Goal: Task Accomplishment & Management: Complete application form

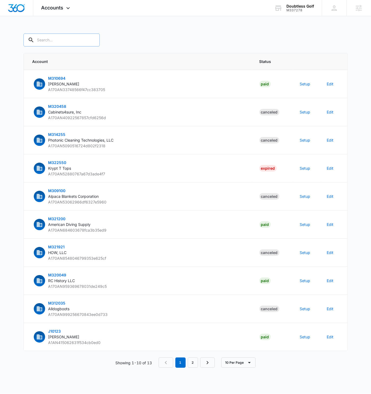
click at [57, 38] on input "text" at bounding box center [61, 39] width 76 height 13
paste input "M337278"
type input "M337278"
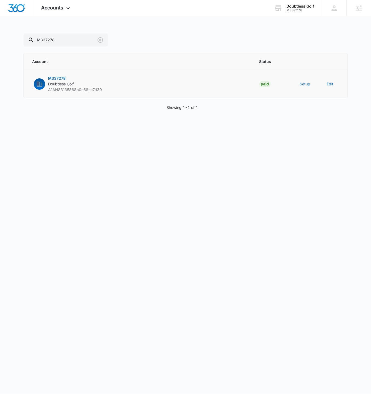
click at [303, 84] on button "Setup" at bounding box center [305, 84] width 11 height 6
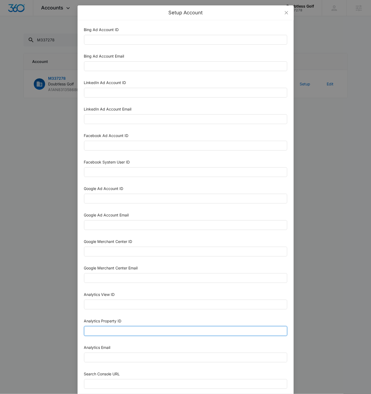
click at [112, 326] on input "Analytics Property ID" at bounding box center [185, 331] width 203 height 10
paste input "505279797"
type input "505279797"
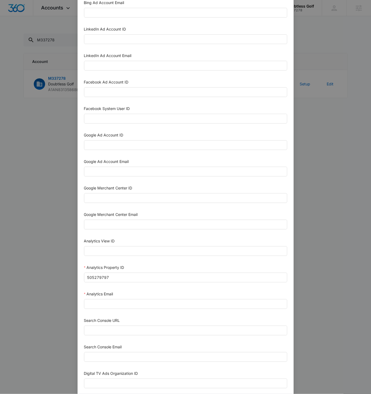
scroll to position [84, 0]
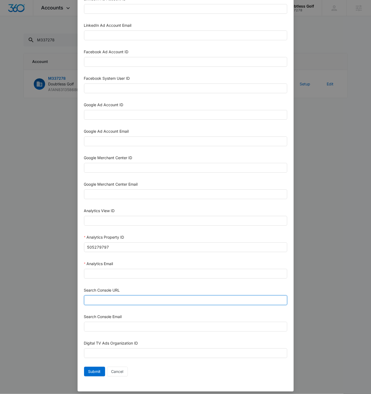
click at [116, 298] on input "Search Console URL" at bounding box center [185, 300] width 203 height 10
paste input "https://doubtlessgolf.com"
type input "https://doubtlessgolf.com"
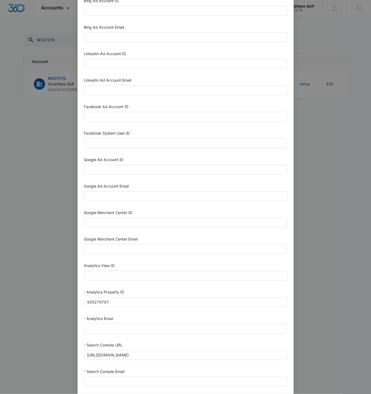
scroll to position [26, 0]
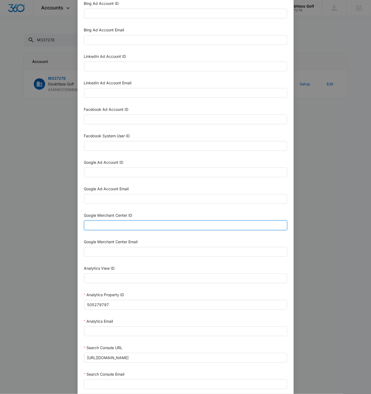
click at [112, 222] on input "Google Merchant Center ID" at bounding box center [185, 225] width 203 height 10
paste input "5656618246"
type input "5656618246"
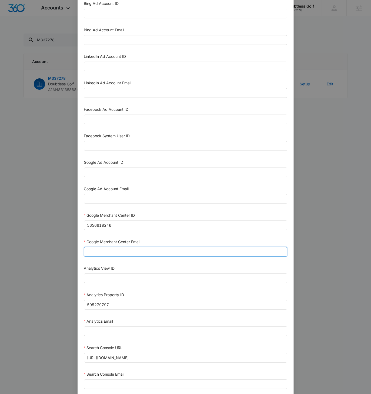
click at [115, 249] on input "Google Merchant Center Email" at bounding box center [185, 252] width 203 height 10
paste input "M360+Accounts1023@madwiremedia.com"
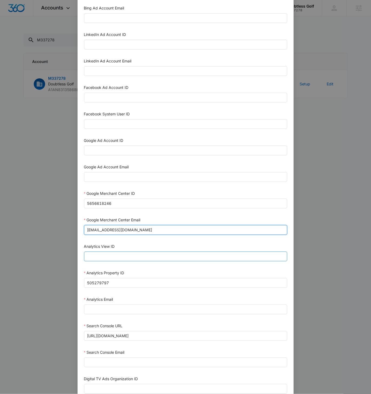
scroll to position [84, 0]
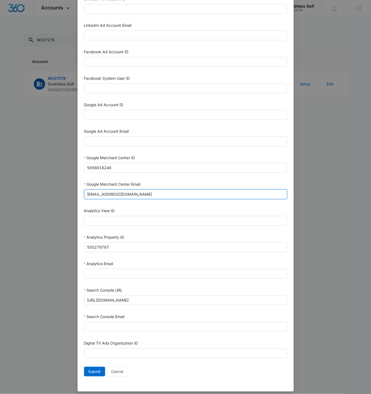
type input "M360+Accounts1023@madwiremedia.com"
click at [110, 276] on div "Analytics Email" at bounding box center [185, 271] width 203 height 20
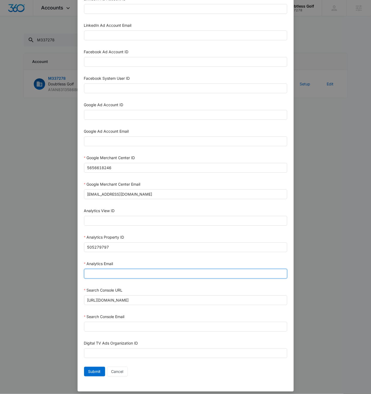
click at [113, 272] on input "Analytics Email" at bounding box center [185, 274] width 203 height 10
paste input "M360+Accounts1023@madwiremedia.com"
type input "M360+Accounts1023@madwiremedia.com"
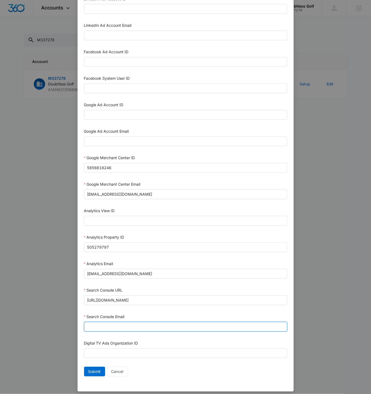
click at [113, 322] on input "Search Console Email" at bounding box center [185, 327] width 203 height 10
paste input "M360+Accounts1023@madwiremedia.com"
type input "M360+Accounts1023@madwiremedia.com"
click at [88, 368] on span "Submit" at bounding box center [94, 371] width 12 height 6
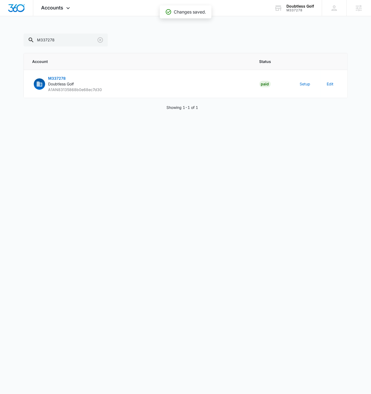
scroll to position [78, 0]
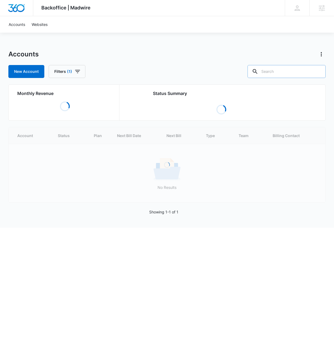
click at [292, 75] on input "text" at bounding box center [286, 71] width 78 height 13
paste input "M336151"
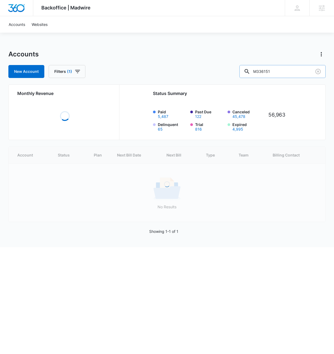
type input "M336151"
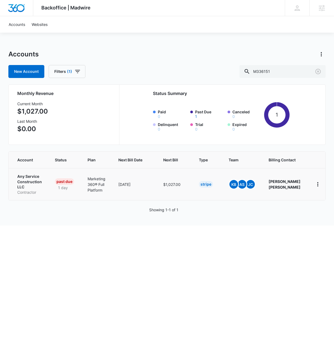
click at [29, 174] on p "Any Service Construction LLC" at bounding box center [29, 182] width 25 height 16
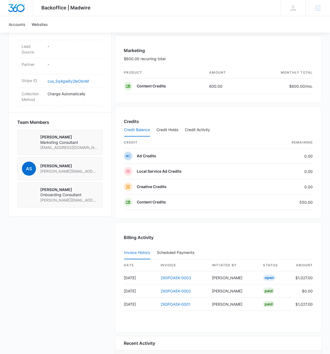
scroll to position [313, 0]
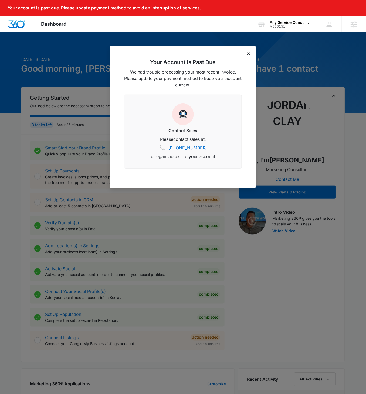
click at [251, 53] on icon "dismiss this dialog" at bounding box center [249, 53] width 4 height 4
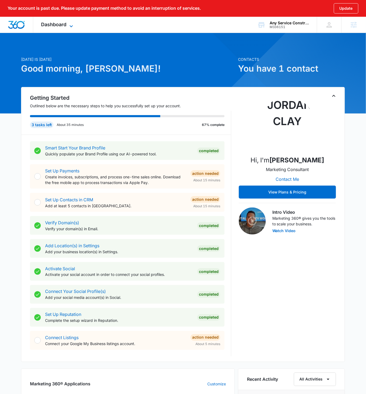
click at [62, 26] on span "Dashboard" at bounding box center [53, 25] width 25 height 6
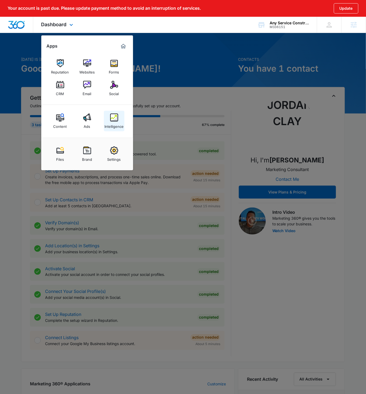
click at [114, 117] on img at bounding box center [114, 117] width 8 height 8
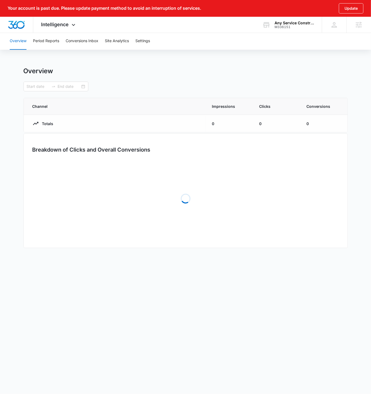
type input "08/16/2025"
type input "09/15/2025"
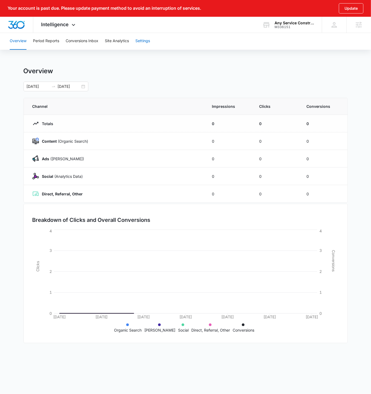
click at [150, 43] on button "Settings" at bounding box center [142, 40] width 15 height 17
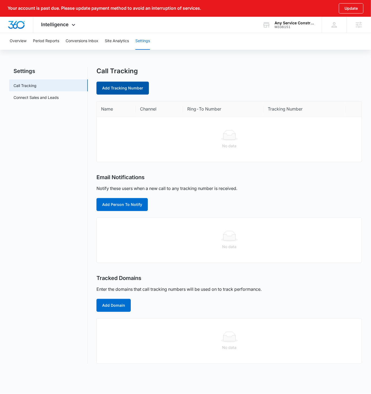
click at [130, 86] on link "Add Tracking Number" at bounding box center [122, 88] width 52 height 13
select select "by_area_code"
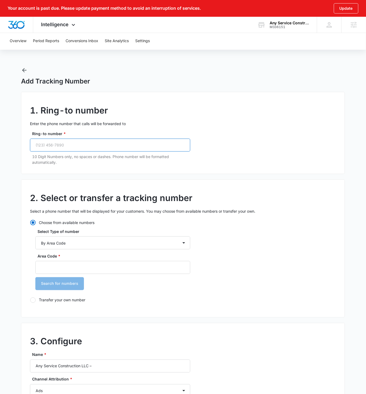
click at [66, 144] on input "Ring-to number *" at bounding box center [110, 145] width 160 height 13
paste input "[PHONE_NUMBER]"
type input "[PHONE_NUMBER]"
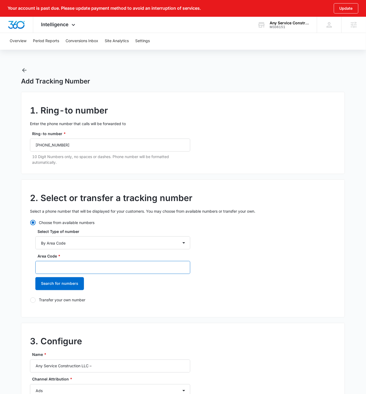
drag, startPoint x: 72, startPoint y: 264, endPoint x: 90, endPoint y: 266, distance: 18.8
click at [72, 227] on input "Area Code *" at bounding box center [112, 267] width 155 height 13
type input "602"
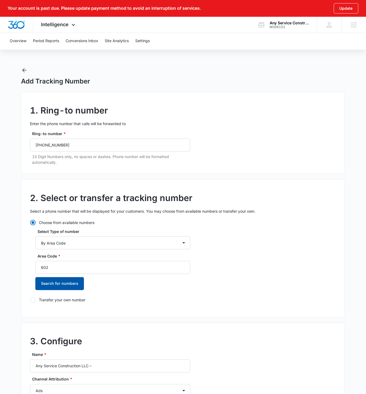
click at [35, 227] on button "Search for numbers" at bounding box center [59, 283] width 49 height 13
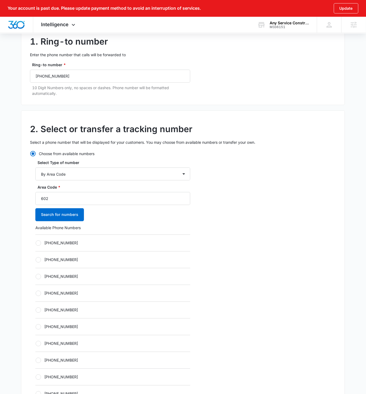
click at [36, 227] on label "[PHONE_NUMBER]" at bounding box center [112, 243] width 155 height 6
click at [36, 227] on input "[PHONE_NUMBER]" at bounding box center [35, 243] width 0 height 0
radio input "true"
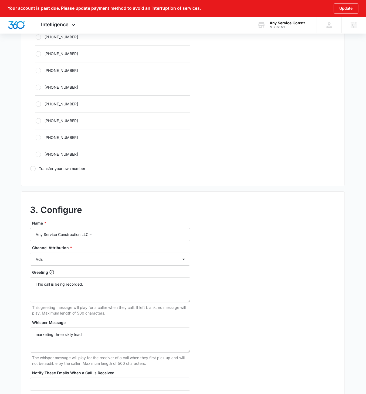
scroll to position [311, 0]
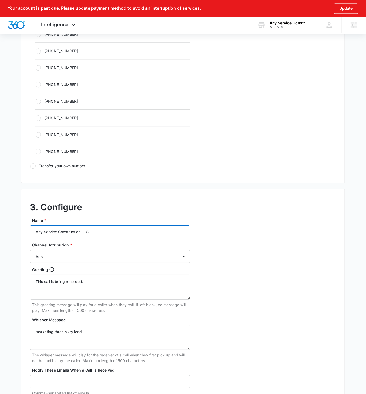
click at [111, 227] on input "Any Service Construction LLC –" at bounding box center [110, 231] width 160 height 13
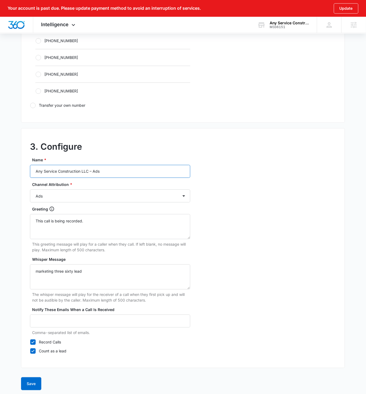
type input "Any Service Construction LLC – Ads"
click at [29, 227] on button "Save" at bounding box center [31, 383] width 20 height 13
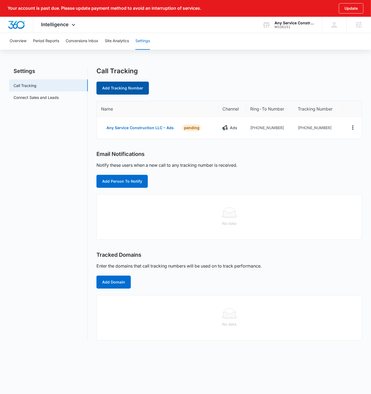
click at [132, 86] on link "Add Tracking Number" at bounding box center [122, 88] width 52 height 13
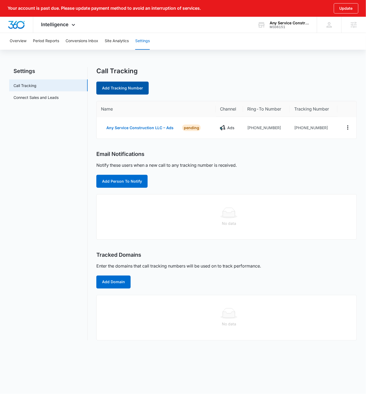
select select "by_area_code"
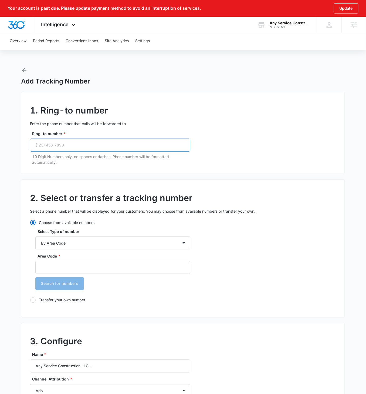
click at [68, 150] on input "Ring-to number *" at bounding box center [110, 145] width 160 height 13
paste input "(602) 817-8348"
type input "(602) 817-8348"
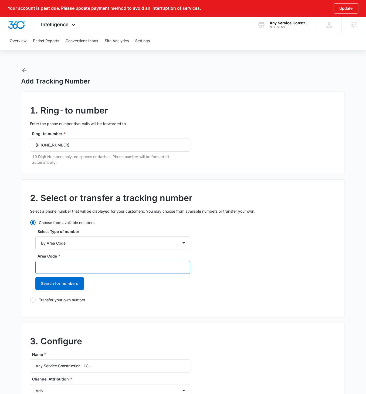
drag, startPoint x: 90, startPoint y: 268, endPoint x: 108, endPoint y: 262, distance: 19.1
click at [90, 227] on input "Area Code *" at bounding box center [112, 267] width 155 height 13
type input "602"
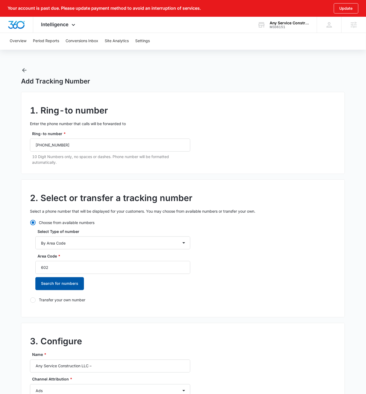
click at [35, 227] on button "Search for numbers" at bounding box center [59, 283] width 49 height 13
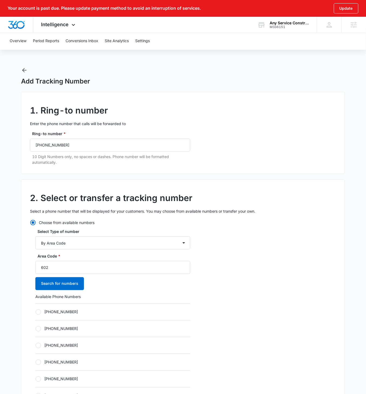
scroll to position [65, 0]
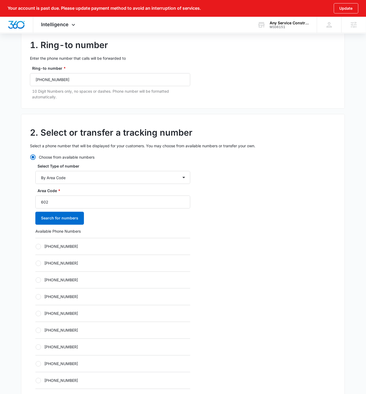
click at [35, 227] on div "Choose from available numbers Select Type of number By City & State By State On…" at bounding box center [110, 284] width 160 height 260
click at [39, 227] on div at bounding box center [38, 246] width 5 height 5
click at [36, 227] on input "[PHONE_NUMBER]" at bounding box center [35, 246] width 0 height 0
radio input "true"
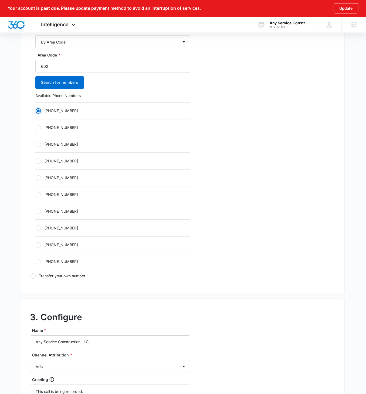
scroll to position [372, 0]
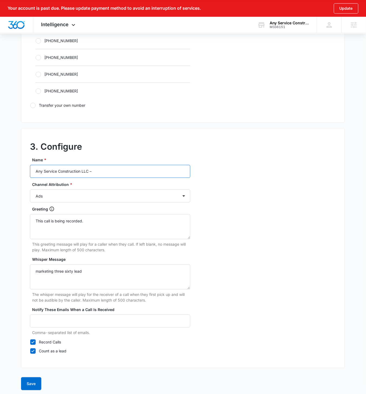
click at [114, 170] on input "Any Service Construction LLC –" at bounding box center [110, 171] width 160 height 13
type input "Any Service Construction LLC – Content"
click at [133, 194] on select "Ads Local Service Ads Content Social Other" at bounding box center [110, 195] width 160 height 13
select select "CONTENT"
click at [30, 189] on select "Ads Local Service Ads Content Social Other" at bounding box center [110, 195] width 160 height 13
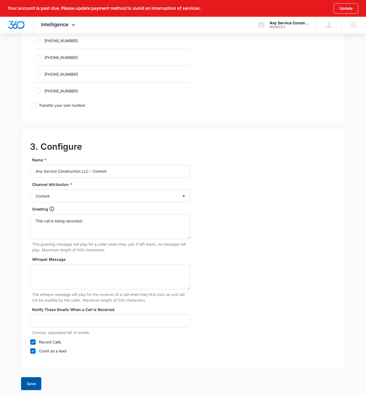
click at [29, 227] on button "Save" at bounding box center [31, 383] width 20 height 13
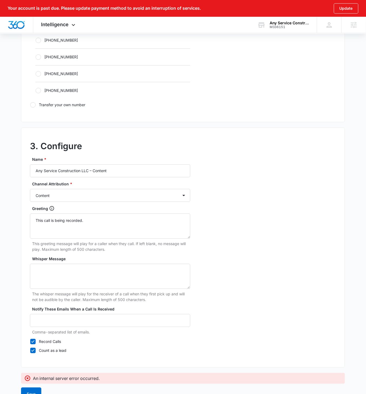
scroll to position [382, 0]
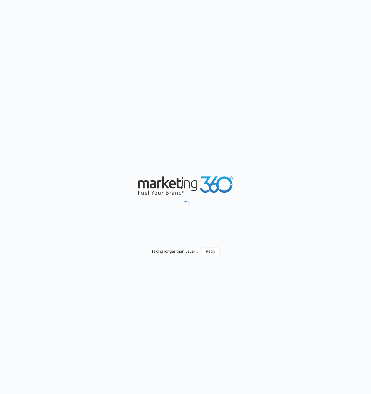
select select "by_area_code"
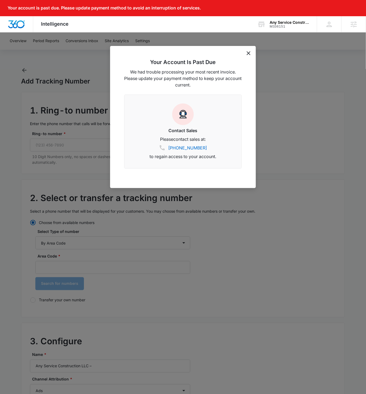
click at [248, 54] on icon "dismiss this dialog" at bounding box center [249, 53] width 4 height 4
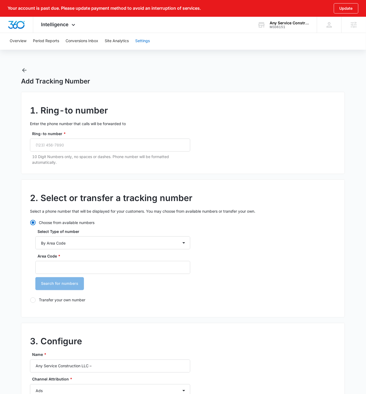
click at [145, 41] on button "Settings" at bounding box center [142, 40] width 15 height 17
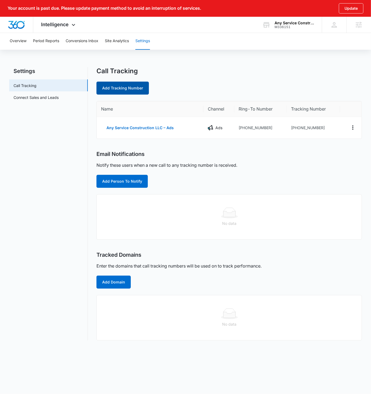
click at [124, 87] on link "Add Tracking Number" at bounding box center [122, 88] width 52 height 13
select select "by_area_code"
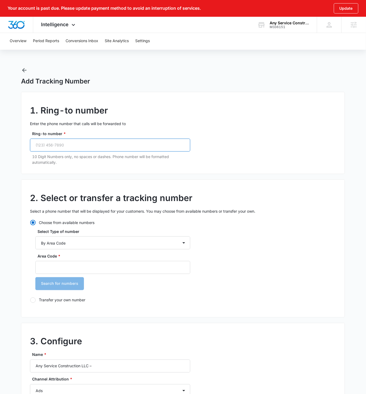
click at [81, 143] on input "Ring-to number *" at bounding box center [110, 145] width 160 height 13
paste input "[PHONE_NUMBER]"
type input "[PHONE_NUMBER]"
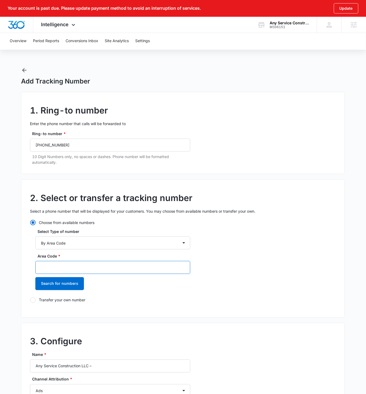
click at [72, 268] on input "Area Code *" at bounding box center [112, 267] width 155 height 13
type input "602"
click at [35, 277] on button "Search for numbers" at bounding box center [59, 283] width 49 height 13
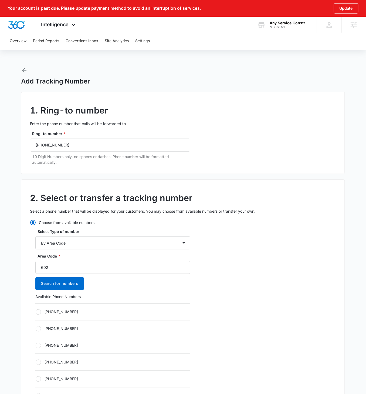
drag, startPoint x: 38, startPoint y: 312, endPoint x: 114, endPoint y: 310, distance: 76.4
click at [38, 312] on div at bounding box center [38, 311] width 5 height 5
click at [36, 312] on input "[PHONE_NUMBER]" at bounding box center [35, 312] width 0 height 0
radio input "true"
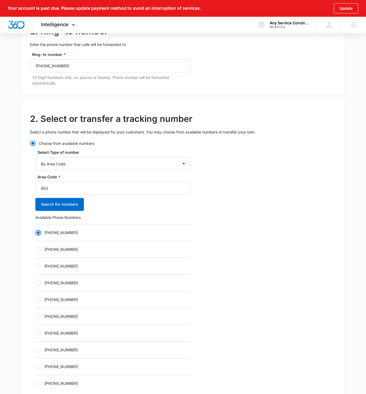
scroll to position [372, 0]
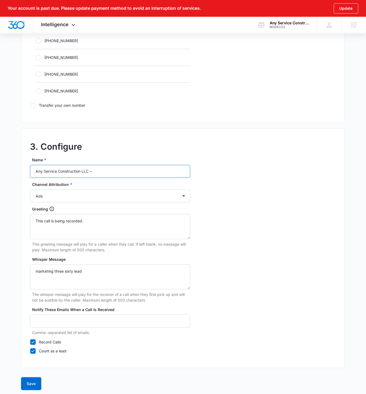
click at [112, 167] on input "Any Service Construction LLC –" at bounding box center [110, 171] width 160 height 13
type input "Any Service Construction LLC – Content"
click at [120, 190] on select "Ads Local Service Ads Content Social Other" at bounding box center [110, 195] width 160 height 13
select select "CONTENT"
click at [30, 189] on select "Ads Local Service Ads Content Social Other" at bounding box center [110, 195] width 160 height 13
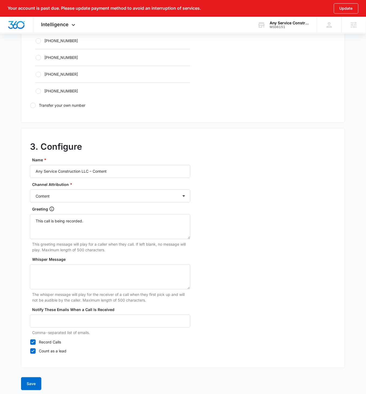
click at [295, 246] on div "3. Configure Name * Any Service Construction LLC – Content Channel Attribution …" at bounding box center [183, 248] width 324 height 240
drag, startPoint x: 38, startPoint y: 379, endPoint x: 84, endPoint y: 359, distance: 49.8
click at [39, 379] on button "Save" at bounding box center [31, 383] width 20 height 13
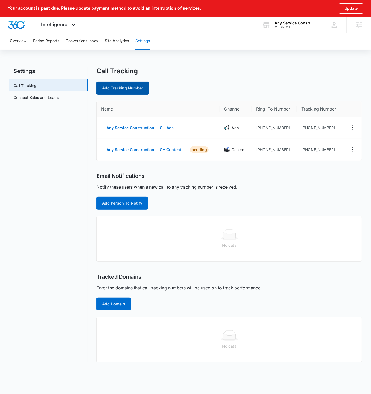
click at [127, 85] on link "Add Tracking Number" at bounding box center [122, 88] width 52 height 13
select select "by_area_code"
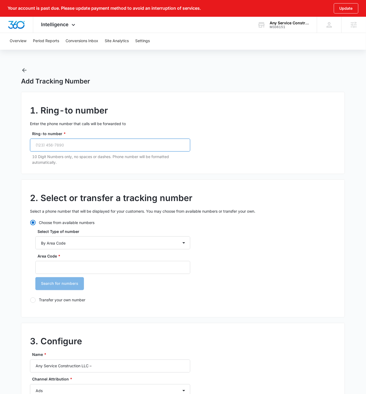
click at [80, 146] on input "Ring-to number *" at bounding box center [110, 145] width 160 height 13
paste input "(602) 817-8348"
type input "(602) 817-8348"
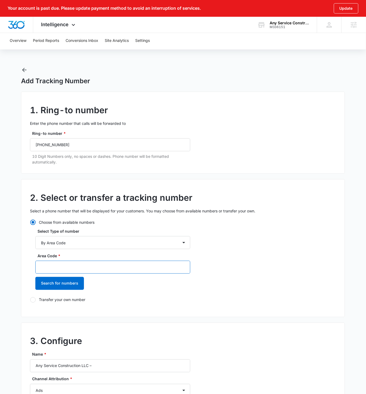
drag, startPoint x: 82, startPoint y: 269, endPoint x: 84, endPoint y: 265, distance: 4.3
click at [83, 269] on input "Area Code *" at bounding box center [112, 267] width 155 height 13
type input "602"
click at [35, 277] on button "Search for numbers" at bounding box center [59, 283] width 49 height 13
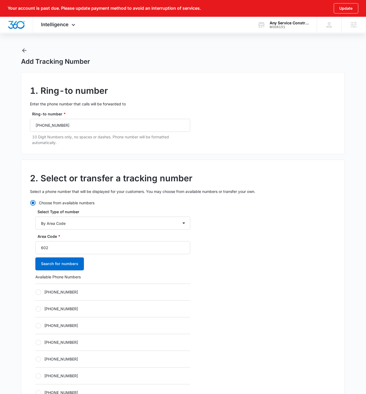
click at [39, 292] on div at bounding box center [38, 291] width 5 height 5
click at [36, 292] on input "[PHONE_NUMBER]" at bounding box center [35, 292] width 0 height 0
radio input "true"
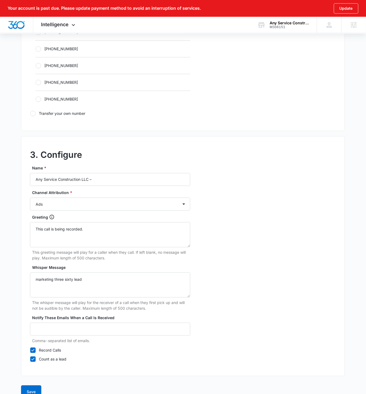
scroll to position [370, 0]
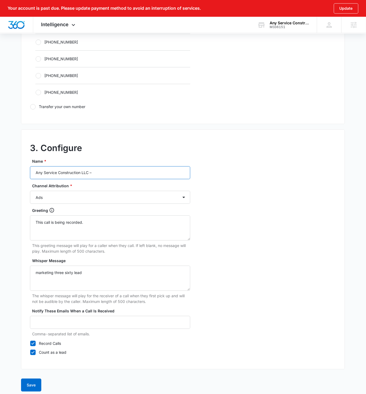
click at [121, 173] on input "Any Service Construction LLC –" at bounding box center [110, 172] width 160 height 13
type input "Any Service Construction LLC – Social"
click at [113, 188] on div "Channel Attribution * Ads Local Service Ads Content Social Other" at bounding box center [110, 193] width 160 height 21
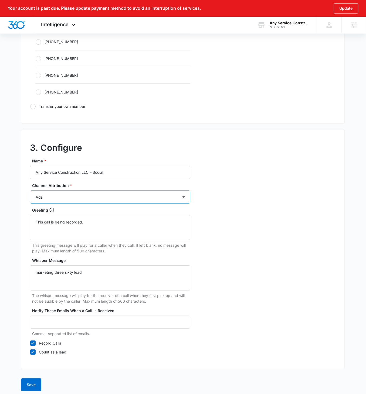
click at [112, 191] on select "Ads Local Service Ads Content Social Other" at bounding box center [110, 196] width 160 height 13
select select "SOCIAL"
click at [30, 190] on select "Ads Local Service Ads Content Social Other" at bounding box center [110, 196] width 160 height 13
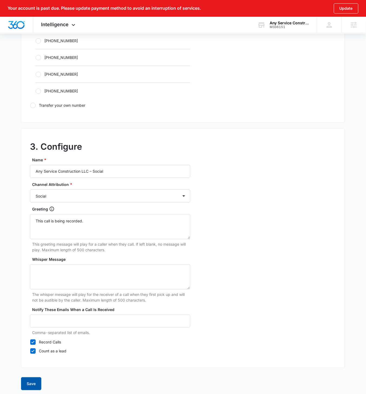
click at [32, 379] on button "Save" at bounding box center [31, 383] width 20 height 13
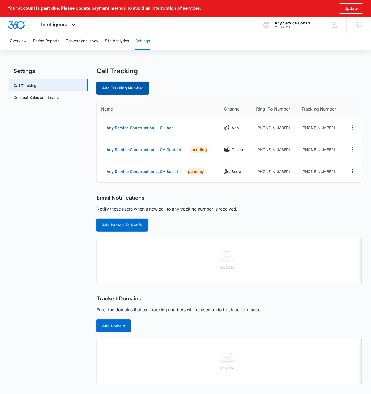
click at [132, 84] on link "Add Tracking Number" at bounding box center [122, 88] width 52 height 13
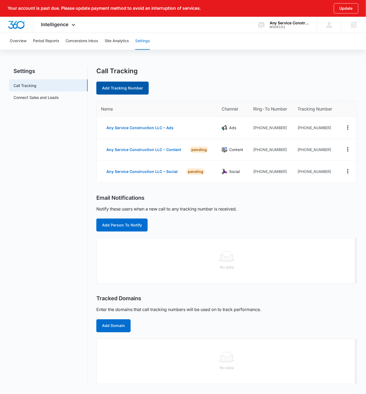
select select "by_area_code"
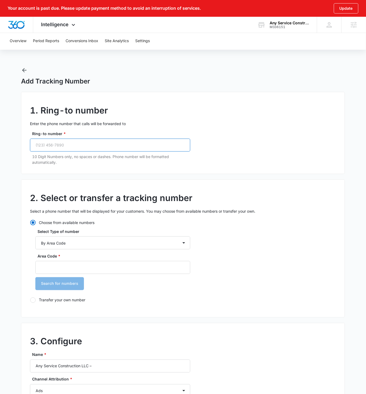
drag, startPoint x: 93, startPoint y: 150, endPoint x: 95, endPoint y: 149, distance: 2.9
click at [93, 150] on input "Ring-to number *" at bounding box center [110, 145] width 160 height 13
paste input "(602) 817-8348"
type input "(602) 817-8348"
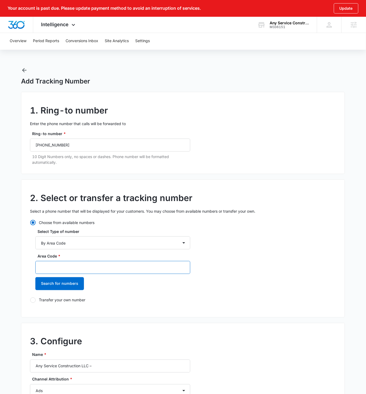
click at [86, 263] on input "Area Code *" at bounding box center [112, 267] width 155 height 13
type input "602"
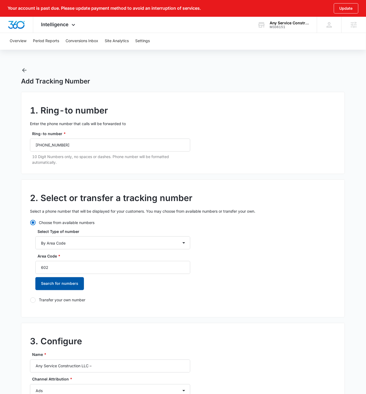
click at [35, 277] on button "Search for numbers" at bounding box center [59, 283] width 49 height 13
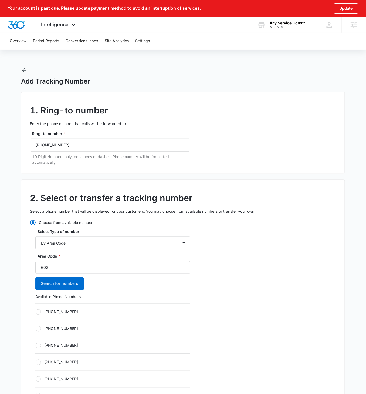
scroll to position [48, 0]
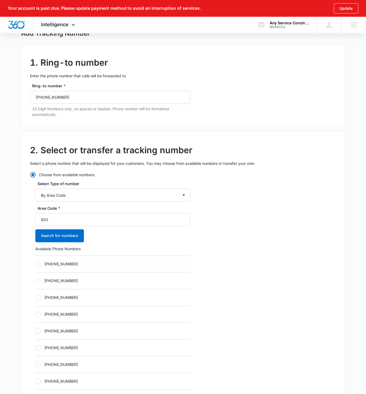
click at [43, 267] on div "[PHONE_NUMBER]" at bounding box center [112, 263] width 155 height 17
click at [38, 263] on div at bounding box center [38, 263] width 5 height 5
click at [36, 264] on input "[PHONE_NUMBER]" at bounding box center [35, 264] width 0 height 0
radio input "true"
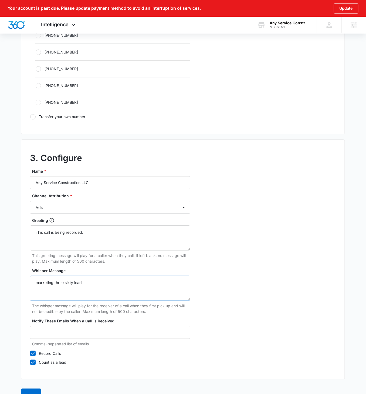
scroll to position [372, 0]
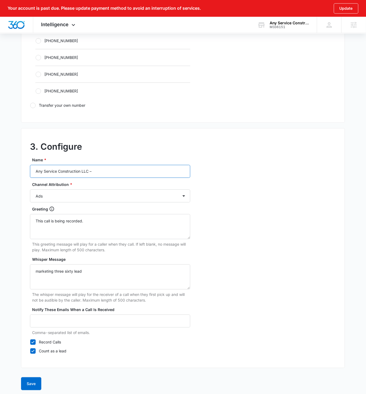
click at [104, 170] on input "Any Service Construction LLC –" at bounding box center [110, 171] width 160 height 13
type input "Any Service Construction LLC – Other"
click at [116, 193] on select "Ads Local Service Ads Content Social Other" at bounding box center [110, 195] width 160 height 13
select select "OTHER"
click at [30, 189] on select "Ads Local Service Ads Content Social Other" at bounding box center [110, 195] width 160 height 13
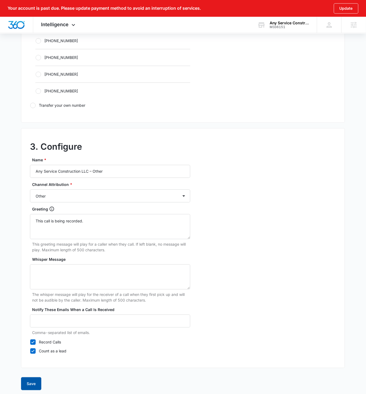
click at [29, 380] on button "Save" at bounding box center [31, 383] width 20 height 13
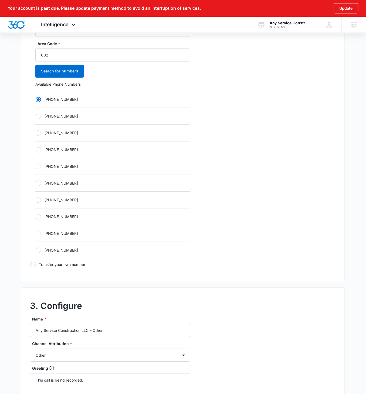
scroll to position [210, 0]
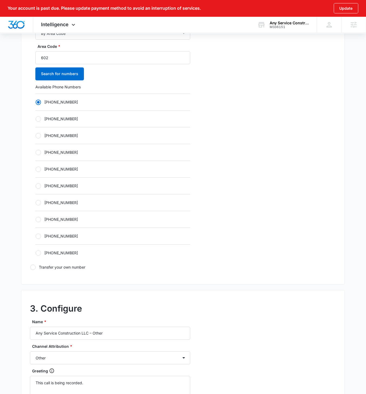
drag, startPoint x: 39, startPoint y: 117, endPoint x: 50, endPoint y: 130, distance: 17.2
click at [39, 117] on div at bounding box center [38, 118] width 5 height 5
click at [36, 119] on input "[PHONE_NUMBER]" at bounding box center [35, 119] width 0 height 0
radio input "false"
radio input "true"
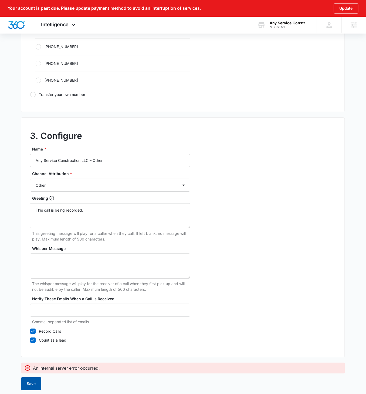
click at [34, 384] on button "Save" at bounding box center [31, 383] width 20 height 13
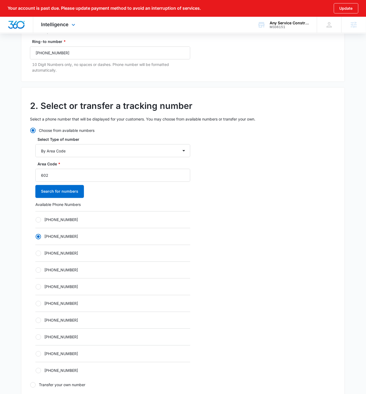
scroll to position [0, 0]
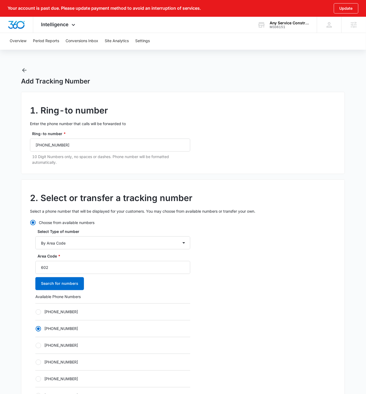
click at [25, 68] on icon "button" at bounding box center [24, 70] width 6 height 6
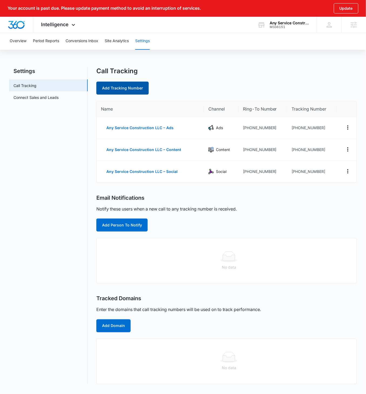
click at [124, 91] on link "Add Tracking Number" at bounding box center [122, 88] width 52 height 13
select select "by_area_code"
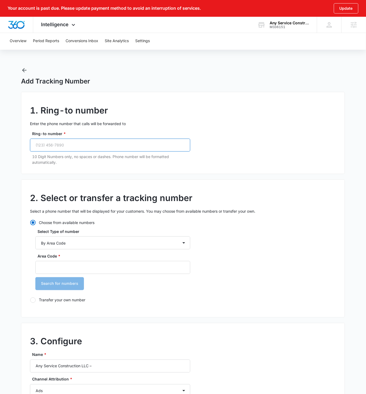
click at [80, 145] on input "Ring-to number *" at bounding box center [110, 145] width 160 height 13
paste input "(602) 817-8348"
type input "(602) 817-8348"
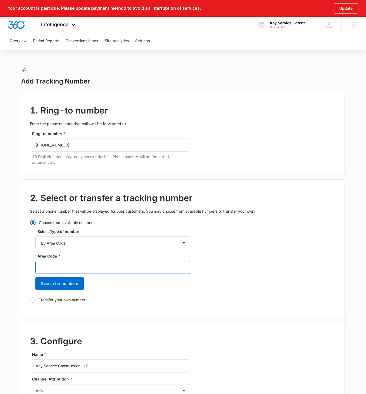
click at [75, 269] on input "Area Code *" at bounding box center [112, 267] width 155 height 13
type input "602"
click at [35, 277] on button "Search for numbers" at bounding box center [59, 283] width 49 height 13
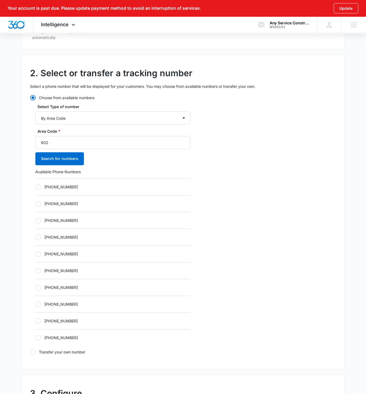
click at [39, 184] on div at bounding box center [38, 186] width 5 height 5
click at [36, 187] on input "[PHONE_NUMBER]" at bounding box center [35, 187] width 0 height 0
radio input "true"
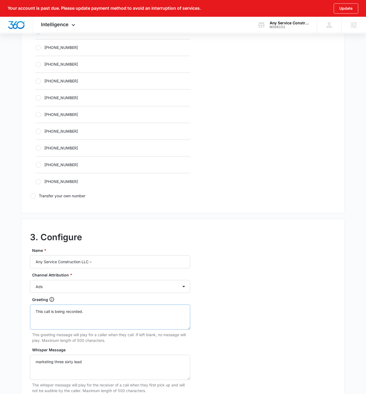
scroll to position [372, 0]
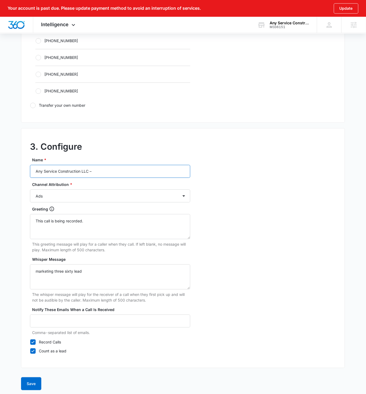
click at [112, 170] on input "Any Service Construction LLC –" at bounding box center [110, 171] width 160 height 13
type input "Any Service Construction LLC – Other"
click at [114, 194] on select "Ads Local Service Ads Content Social Other" at bounding box center [110, 195] width 160 height 13
select select "OTHER"
click at [30, 189] on select "Ads Local Service Ads Content Social Other" at bounding box center [110, 195] width 160 height 13
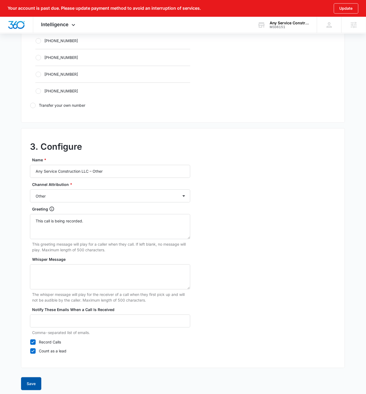
click at [31, 383] on button "Save" at bounding box center [31, 383] width 20 height 13
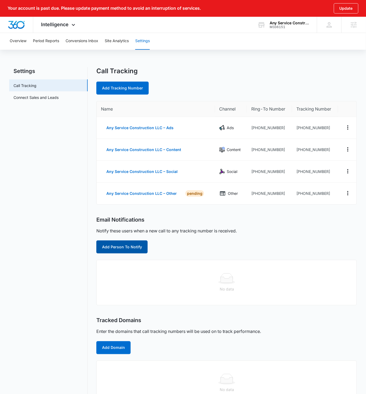
click at [134, 247] on button "Add Person To Notify" at bounding box center [121, 246] width 51 height 13
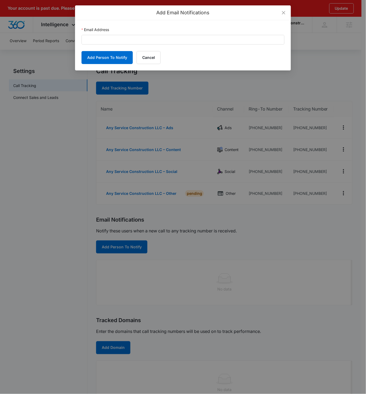
scroll to position [1, 0]
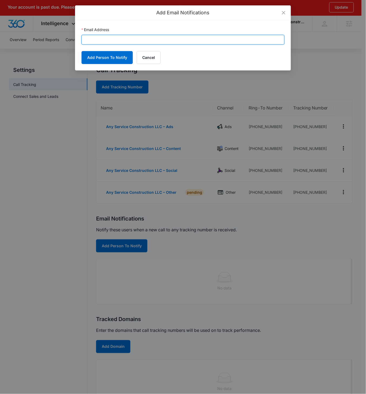
click at [106, 40] on input "Email Address" at bounding box center [183, 40] width 203 height 10
paste input "[EMAIL_ADDRESS][DOMAIN_NAME]"
type input "[EMAIL_ADDRESS][DOMAIN_NAME]"
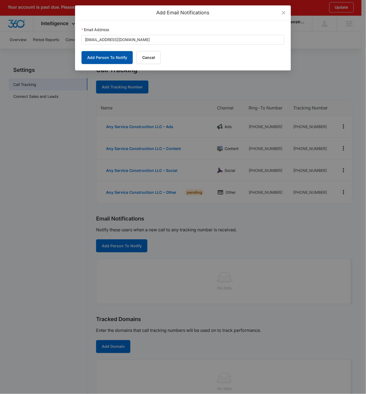
click at [107, 63] on button "Add Person To Notify" at bounding box center [107, 57] width 51 height 13
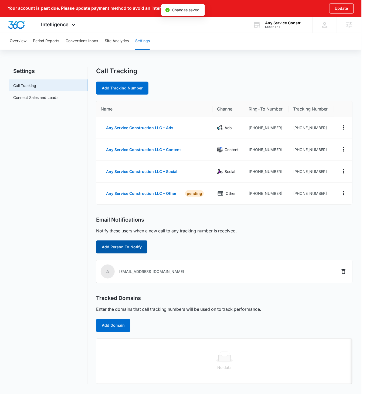
scroll to position [0, 0]
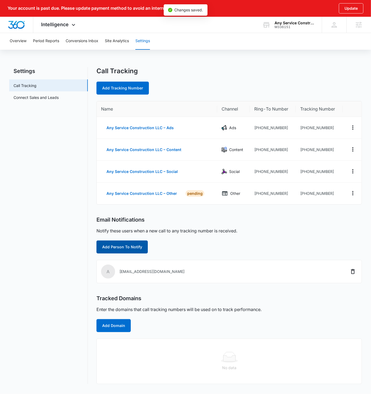
click at [122, 246] on button "Add Person To Notify" at bounding box center [121, 246] width 51 height 13
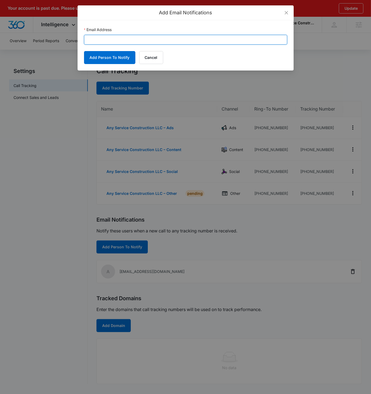
click at [116, 38] on input "Email Address" at bounding box center [185, 40] width 203 height 10
paste input "[PERSON_NAME][EMAIL_ADDRESS][PERSON_NAME][DOMAIN_NAME]"
type input "[PERSON_NAME][EMAIL_ADDRESS][PERSON_NAME][DOMAIN_NAME]"
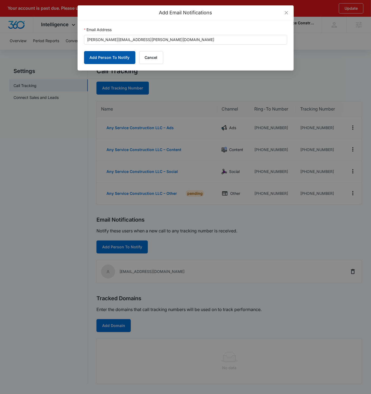
click at [109, 54] on button "Add Person To Notify" at bounding box center [109, 57] width 51 height 13
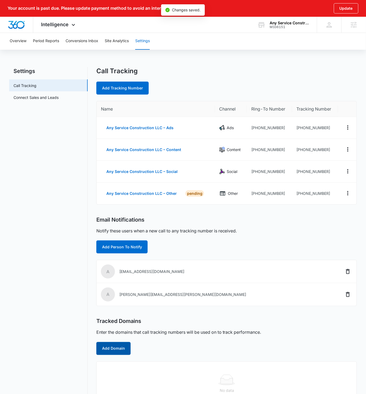
click at [114, 347] on button "Add Domain" at bounding box center [113, 348] width 34 height 13
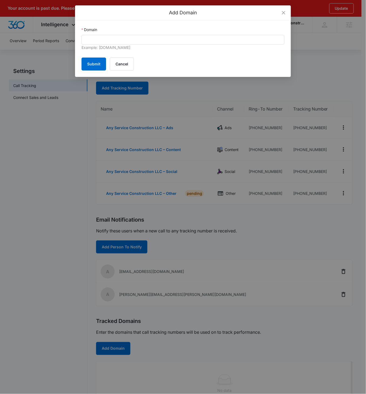
scroll to position [1, 0]
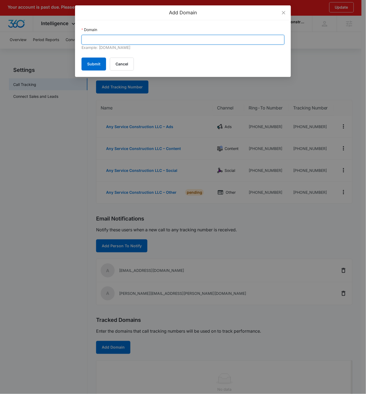
click at [144, 36] on input "Domain" at bounding box center [183, 40] width 203 height 10
paste input "[DOMAIN_NAME]"
type input "[DOMAIN_NAME]"
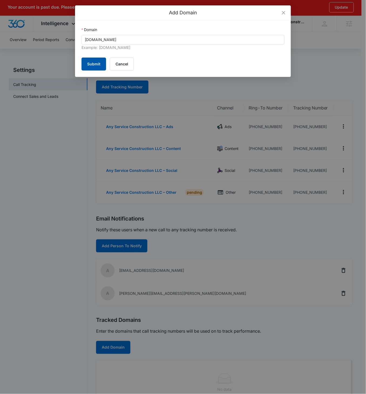
drag, startPoint x: 89, startPoint y: 65, endPoint x: 95, endPoint y: 66, distance: 6.1
click at [91, 65] on button "Submit" at bounding box center [94, 64] width 25 height 13
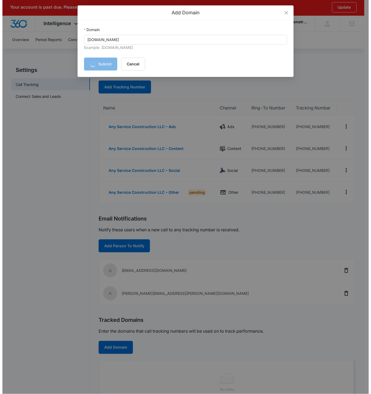
scroll to position [0, 0]
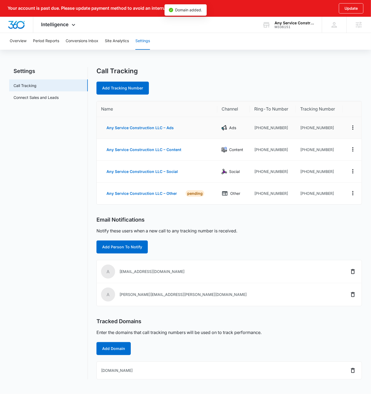
click at [329, 134] on td "[PHONE_NUMBER]" at bounding box center [319, 128] width 47 height 22
drag, startPoint x: 330, startPoint y: 127, endPoint x: 303, endPoint y: 127, distance: 27.0
click at [303, 127] on td "[PHONE_NUMBER]" at bounding box center [319, 128] width 47 height 22
copy td "6024281703"
drag, startPoint x: 326, startPoint y: 148, endPoint x: 305, endPoint y: 149, distance: 21.9
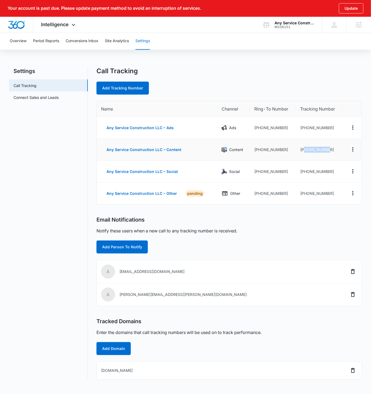
click at [304, 149] on td "[PHONE_NUMBER]" at bounding box center [319, 150] width 47 height 22
copy td "6024281706"
drag, startPoint x: 332, startPoint y: 169, endPoint x: 304, endPoint y: 171, distance: 27.6
click at [304, 171] on td "[PHONE_NUMBER]" at bounding box center [319, 172] width 47 height 22
copy td "6024283584"
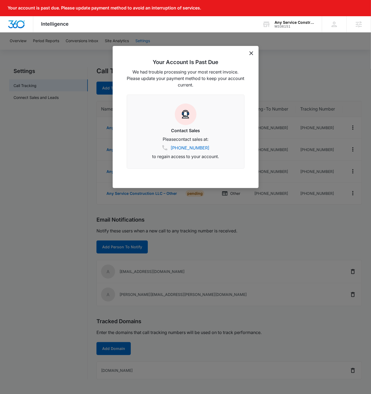
click at [250, 52] on icon "dismiss this dialog" at bounding box center [251, 53] width 4 height 4
click at [254, 55] on div "Your Account Is Past Due We had trouble processing your most recent invoice. Pl…" at bounding box center [186, 117] width 146 height 142
click at [252, 54] on icon "dismiss this dialog" at bounding box center [251, 53] width 4 height 4
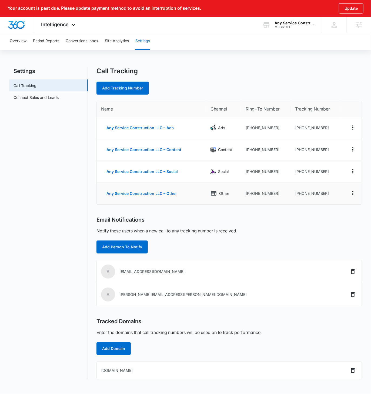
click at [333, 185] on td "[PHONE_NUMBER]" at bounding box center [316, 194] width 50 height 22
drag, startPoint x: 327, startPoint y: 194, endPoint x: 300, endPoint y: 194, distance: 27.0
click at [299, 194] on td "[PHONE_NUMBER]" at bounding box center [316, 194] width 50 height 22
copy td "6024283592"
click at [306, 218] on div "Email Notifications" at bounding box center [228, 219] width 265 height 7
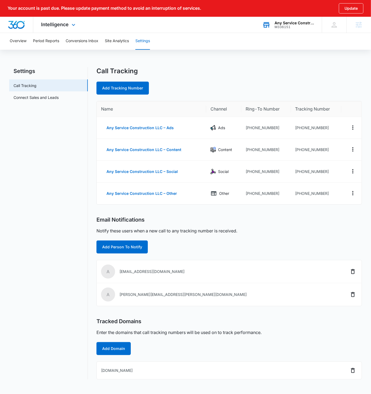
click at [296, 26] on div "M336151" at bounding box center [293, 27] width 39 height 4
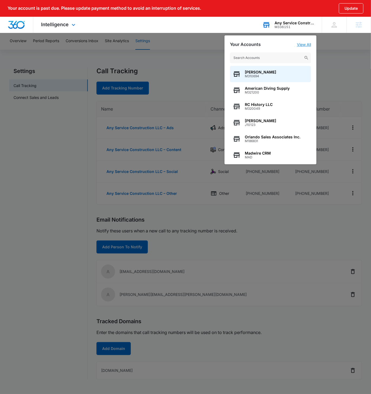
click at [305, 44] on link "View All" at bounding box center [304, 44] width 14 height 5
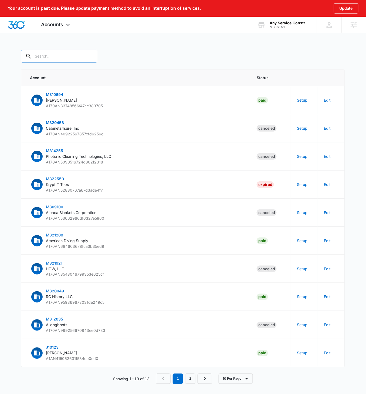
click at [56, 56] on input "text" at bounding box center [59, 56] width 76 height 13
paste input "M336151"
type input "M336151"
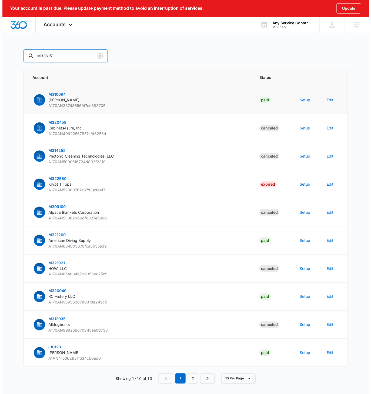
scroll to position [0, 0]
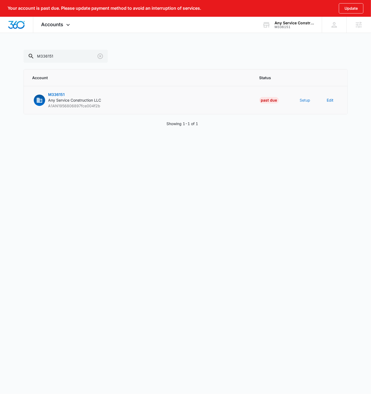
click at [309, 99] on button "Setup" at bounding box center [305, 100] width 11 height 6
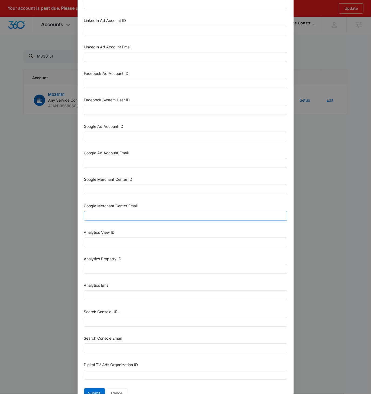
scroll to position [84, 0]
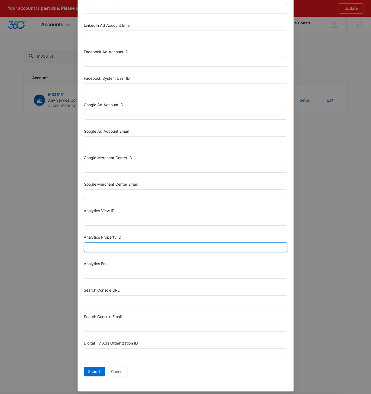
click at [115, 245] on input "Analytics Property ID" at bounding box center [185, 247] width 203 height 10
paste input "505284248"
type input "505284248"
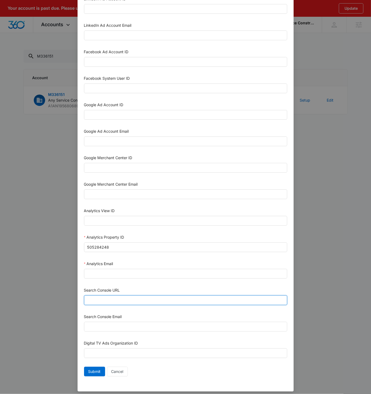
click at [110, 297] on input "Search Console URL" at bounding box center [185, 300] width 203 height 10
paste input "[URL][DOMAIN_NAME]"
type input "[URL][DOMAIN_NAME]"
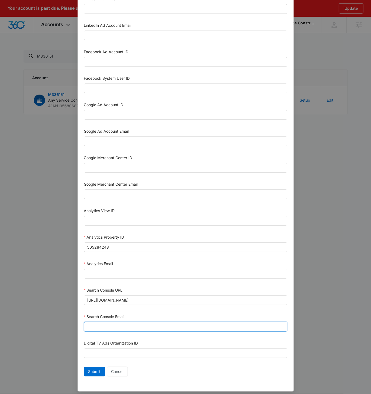
click at [112, 322] on input "Search Console Email" at bounding box center [185, 327] width 203 height 10
paste input "[EMAIL_ADDRESS][DOMAIN_NAME]"
type input "[EMAIL_ADDRESS][DOMAIN_NAME]"
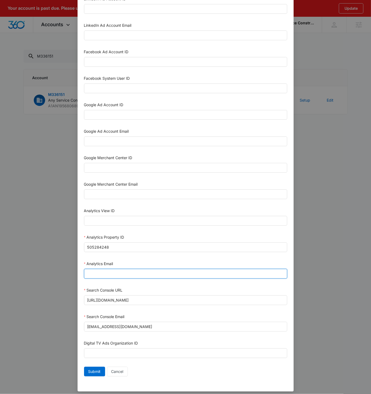
click at [101, 271] on input "Analytics Email" at bounding box center [185, 274] width 203 height 10
paste input "[EMAIL_ADDRESS][DOMAIN_NAME]"
type input "[EMAIL_ADDRESS][DOMAIN_NAME]"
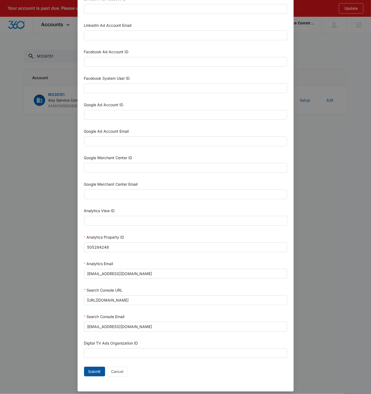
click at [94, 368] on span "Submit" at bounding box center [94, 371] width 12 height 6
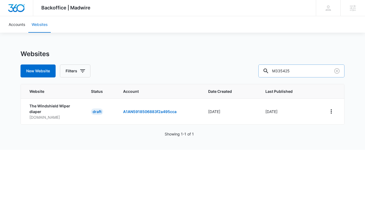
click at [313, 76] on input "M335425" at bounding box center [301, 71] width 86 height 13
paste input "6151"
type input "M336151"
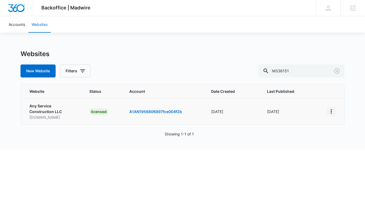
click at [334, 111] on icon "View More" at bounding box center [331, 111] width 6 height 6
click at [303, 135] on link "Edit Website" at bounding box center [302, 134] width 22 height 5
